Goal: Information Seeking & Learning: Learn about a topic

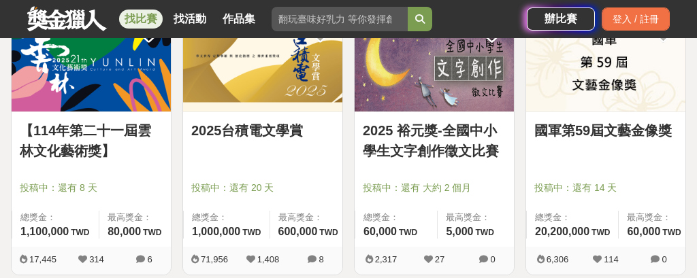
scroll to position [574, 0]
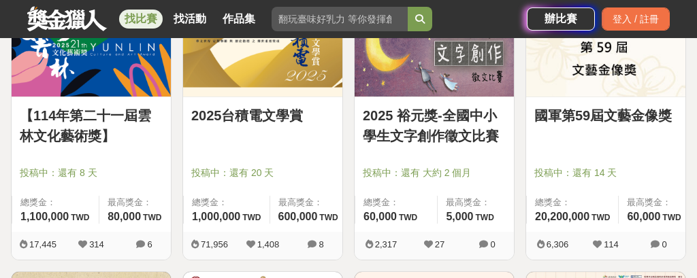
click at [281, 100] on div "2025台積電文學賞 投稿中：還有 20 天 總獎金： 1,000,000 100 萬 TWD 最高獎金： 600,000 TWD" at bounding box center [262, 164] width 159 height 135
click at [271, 114] on link "2025台積電文學賞" at bounding box center [262, 116] width 143 height 20
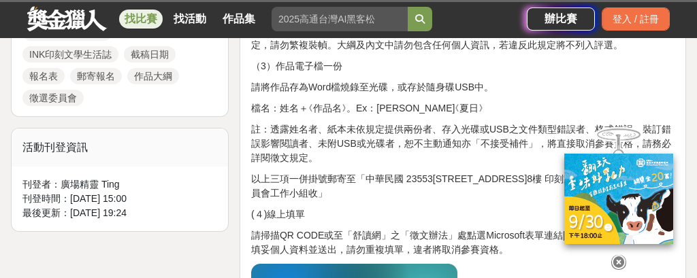
scroll to position [693, 0]
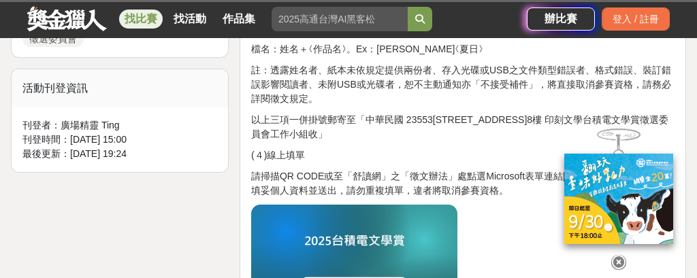
click at [615, 255] on icon at bounding box center [618, 262] width 15 height 15
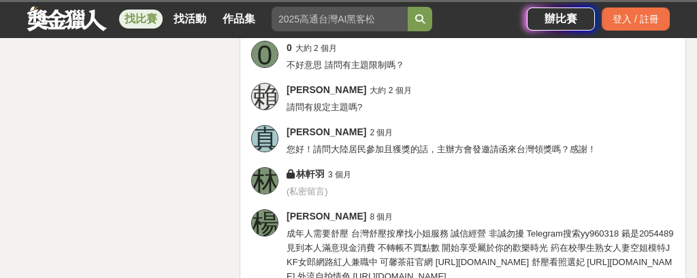
scroll to position [2264, 0]
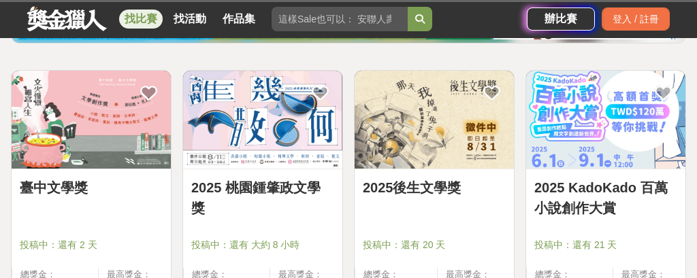
scroll to position [206, 0]
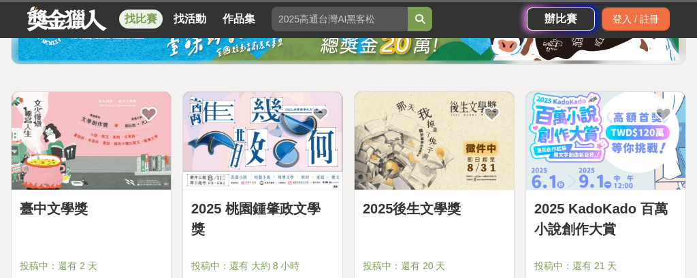
click at [229, 173] on img at bounding box center [262, 141] width 159 height 98
